Goal: Find specific page/section: Locate a particular part of the current website

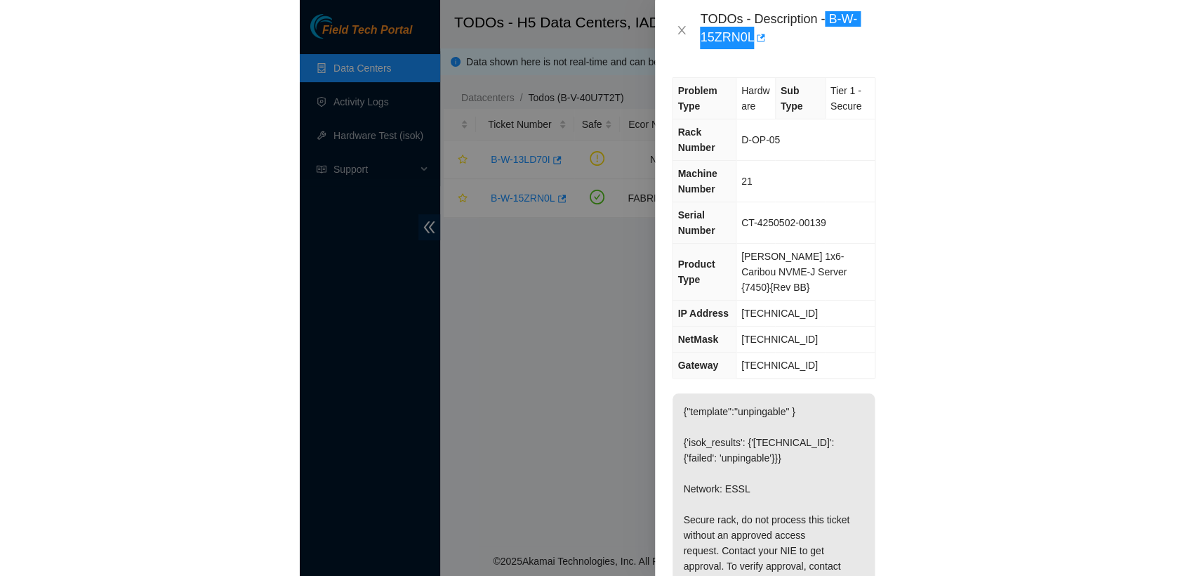
scroll to position [287, 0]
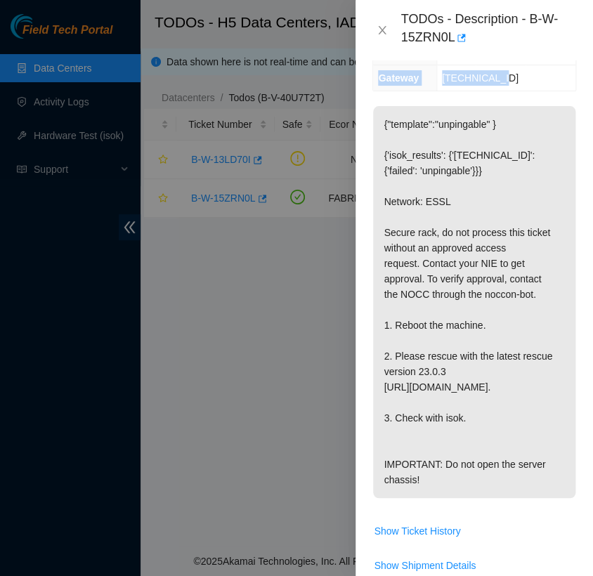
drag, startPoint x: 488, startPoint y: 49, endPoint x: 547, endPoint y: 68, distance: 62.0
click at [547, 68] on div "TODOs - Description - B-W-15ZRN0L Problem Type Hardware Sub Type Tier 1 - Secur…" at bounding box center [473, 288] width 237 height 576
click at [547, 68] on td "[TECHNICAL_ID]" at bounding box center [505, 78] width 139 height 26
click at [546, 44] on div "TODOs - Description - B-W-15ZRN0L" at bounding box center [488, 30] width 176 height 38
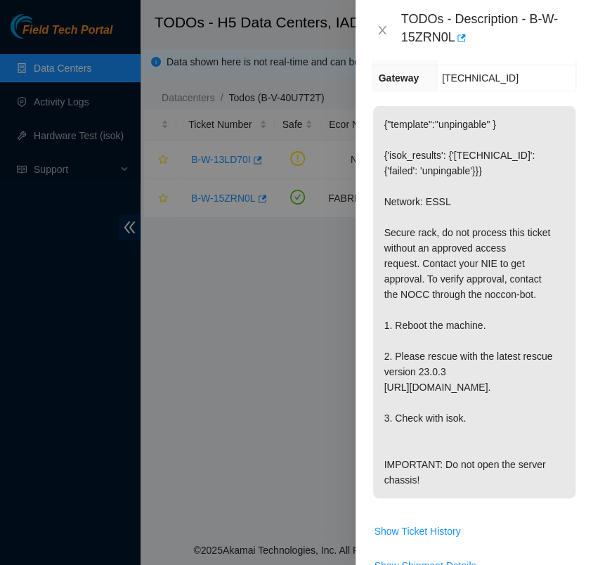
scroll to position [0, 0]
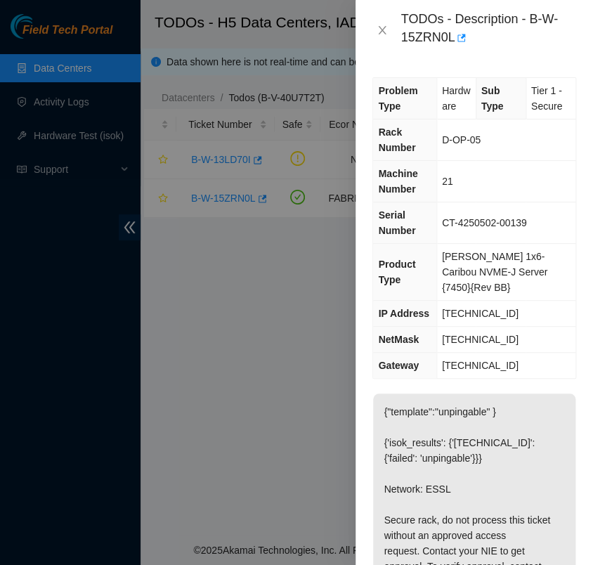
click at [282, 350] on div at bounding box center [296, 282] width 593 height 565
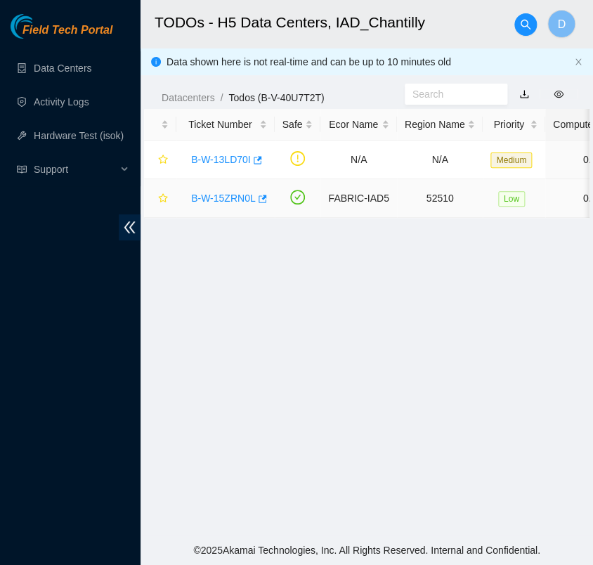
click at [225, 198] on link "B-W-15ZRN0L" at bounding box center [223, 197] width 65 height 11
